Goal: Navigation & Orientation: Understand site structure

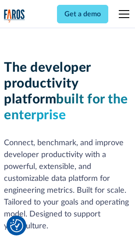
scroll to position [132, 0]
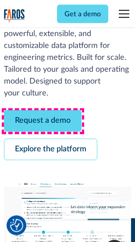
click at [43, 121] on link "Request a demo" at bounding box center [43, 121] width 78 height 22
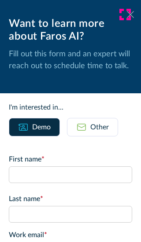
click at [126, 14] on icon at bounding box center [129, 14] width 7 height 7
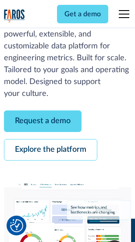
scroll to position [161, 0]
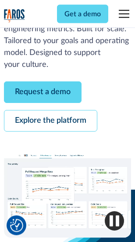
click at [50, 121] on link "Explore the platform" at bounding box center [51, 121] width 94 height 22
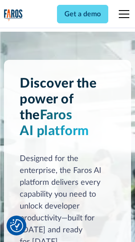
scroll to position [6693, 0]
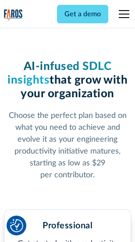
scroll to position [1395, 0]
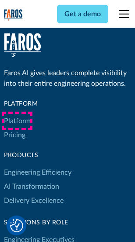
click at [17, 121] on link "Platform" at bounding box center [17, 121] width 27 height 14
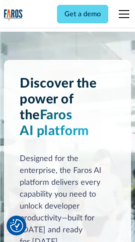
scroll to position [6975, 0]
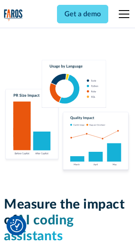
scroll to position [5496, 0]
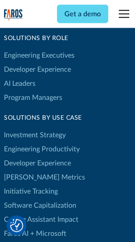
click at [26, 170] on link "[PERSON_NAME] Metrics" at bounding box center [44, 177] width 81 height 14
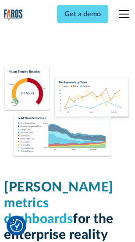
scroll to position [3891, 0]
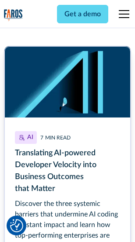
scroll to position [3979, 0]
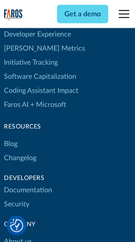
click at [20, 151] on link "Changelog" at bounding box center [20, 158] width 32 height 14
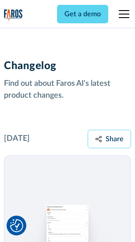
scroll to position [10772, 0]
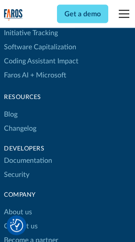
click at [18, 205] on link "About us" at bounding box center [18, 212] width 28 height 14
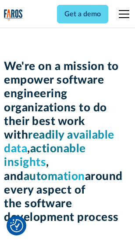
scroll to position [3040, 0]
